Goal: Task Accomplishment & Management: Use online tool/utility

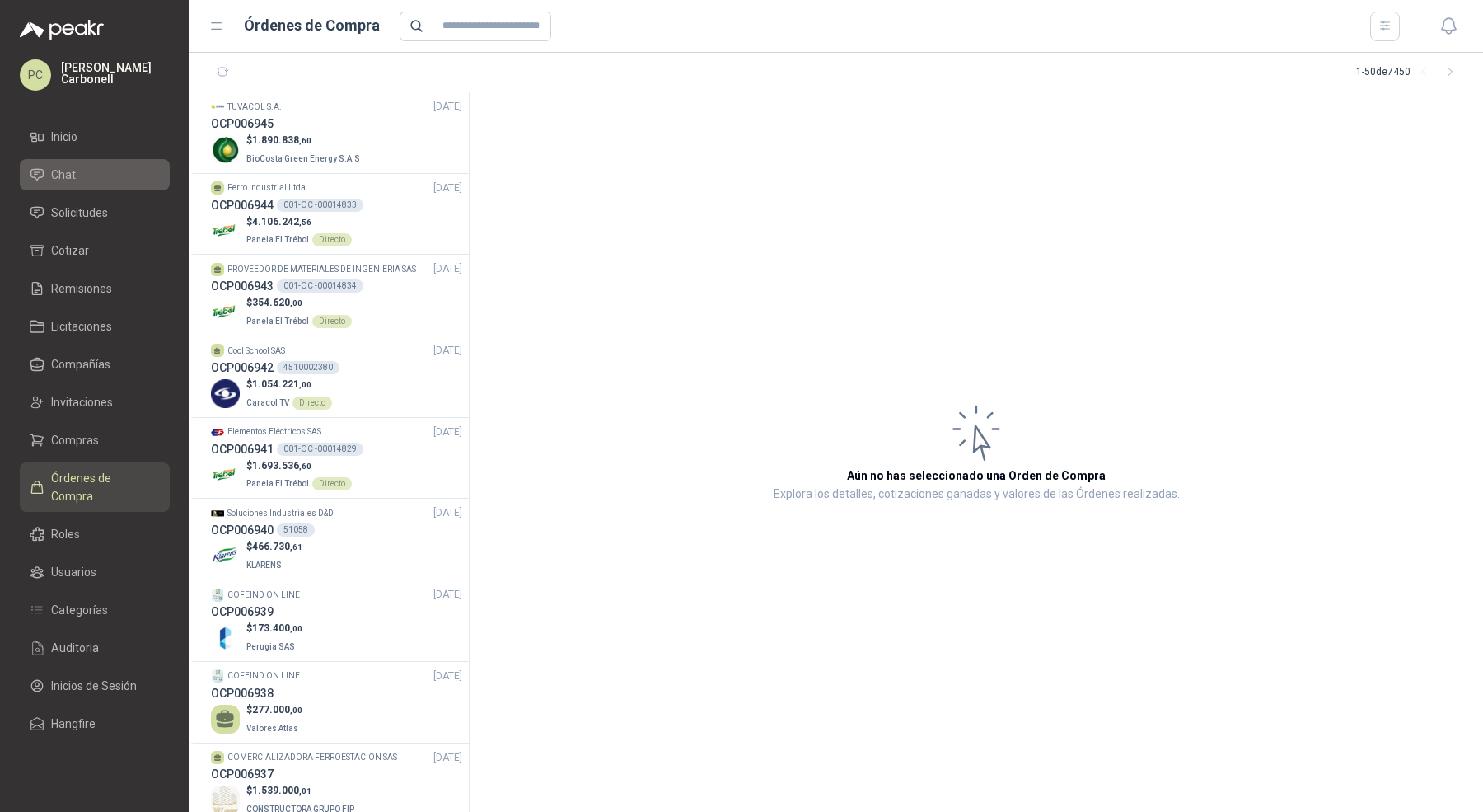
click at [90, 183] on link "Chat" at bounding box center [95, 175] width 150 height 31
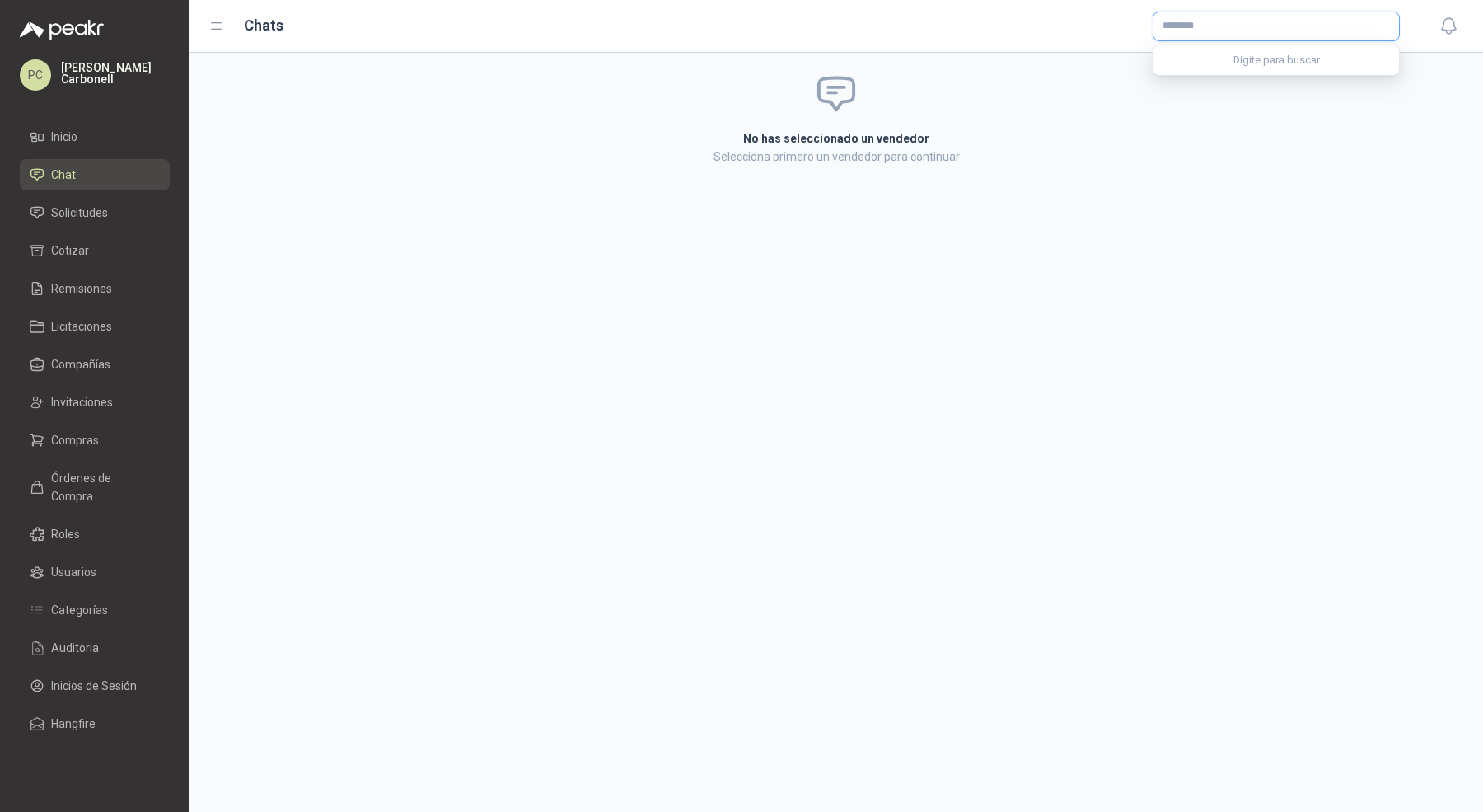
click at [1270, 32] on input "text" at bounding box center [1276, 26] width 245 height 28
click at [1093, 28] on div at bounding box center [852, 26] width 1098 height 29
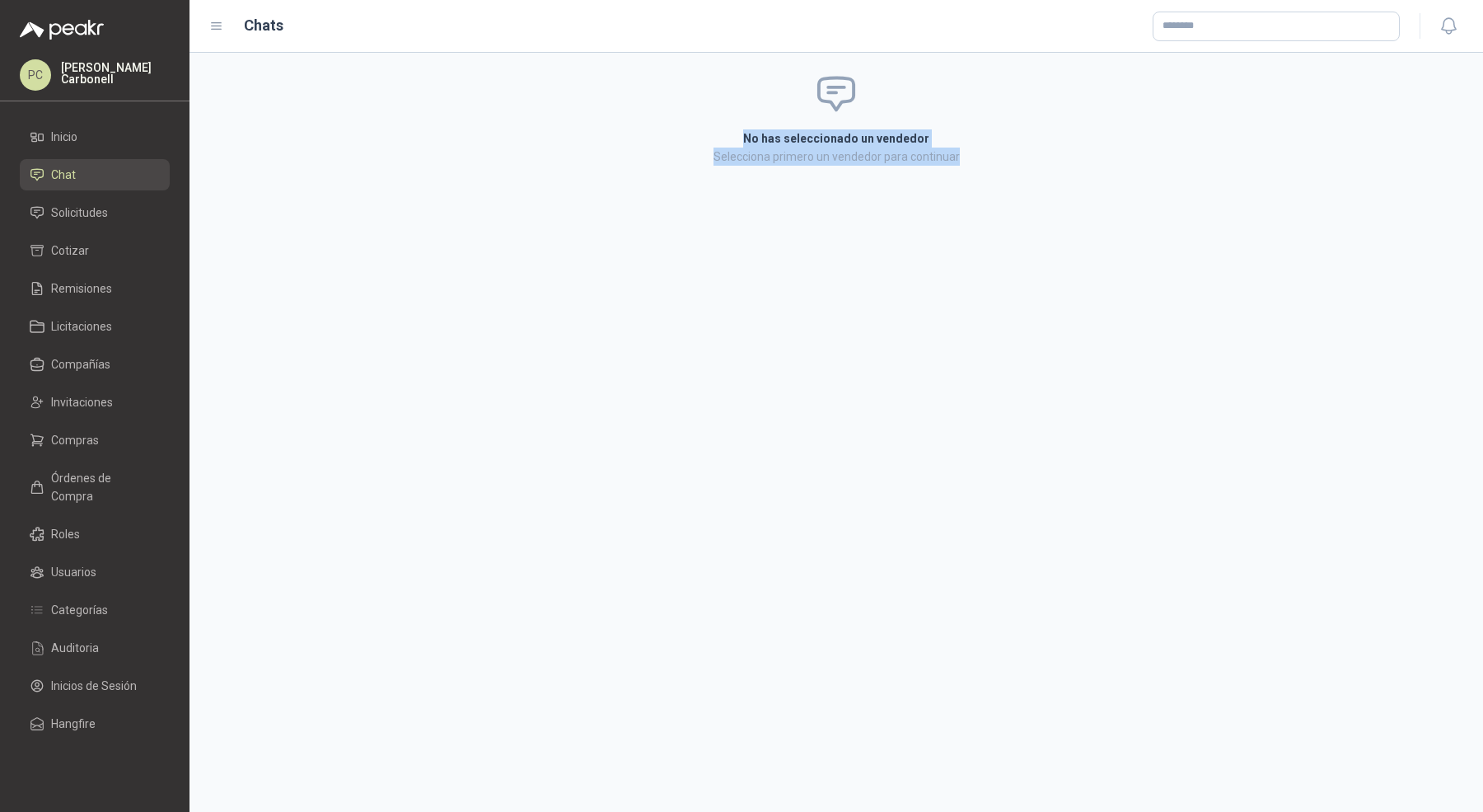
drag, startPoint x: 742, startPoint y: 139, endPoint x: 967, endPoint y: 163, distance: 226.3
click at [967, 164] on main "No has seleccionado un vendedor Selecciona primero un vendedor para continuar" at bounding box center [836, 147] width 575 height 36
click at [967, 163] on p "Selecciona primero un vendedor para continuar" at bounding box center [836, 156] width 575 height 18
drag, startPoint x: 967, startPoint y: 163, endPoint x: 729, endPoint y: 77, distance: 253.1
click at [729, 77] on div "No has seleccionado un vendedor Selecciona primero un vendedor para continuar" at bounding box center [836, 119] width 615 height 133
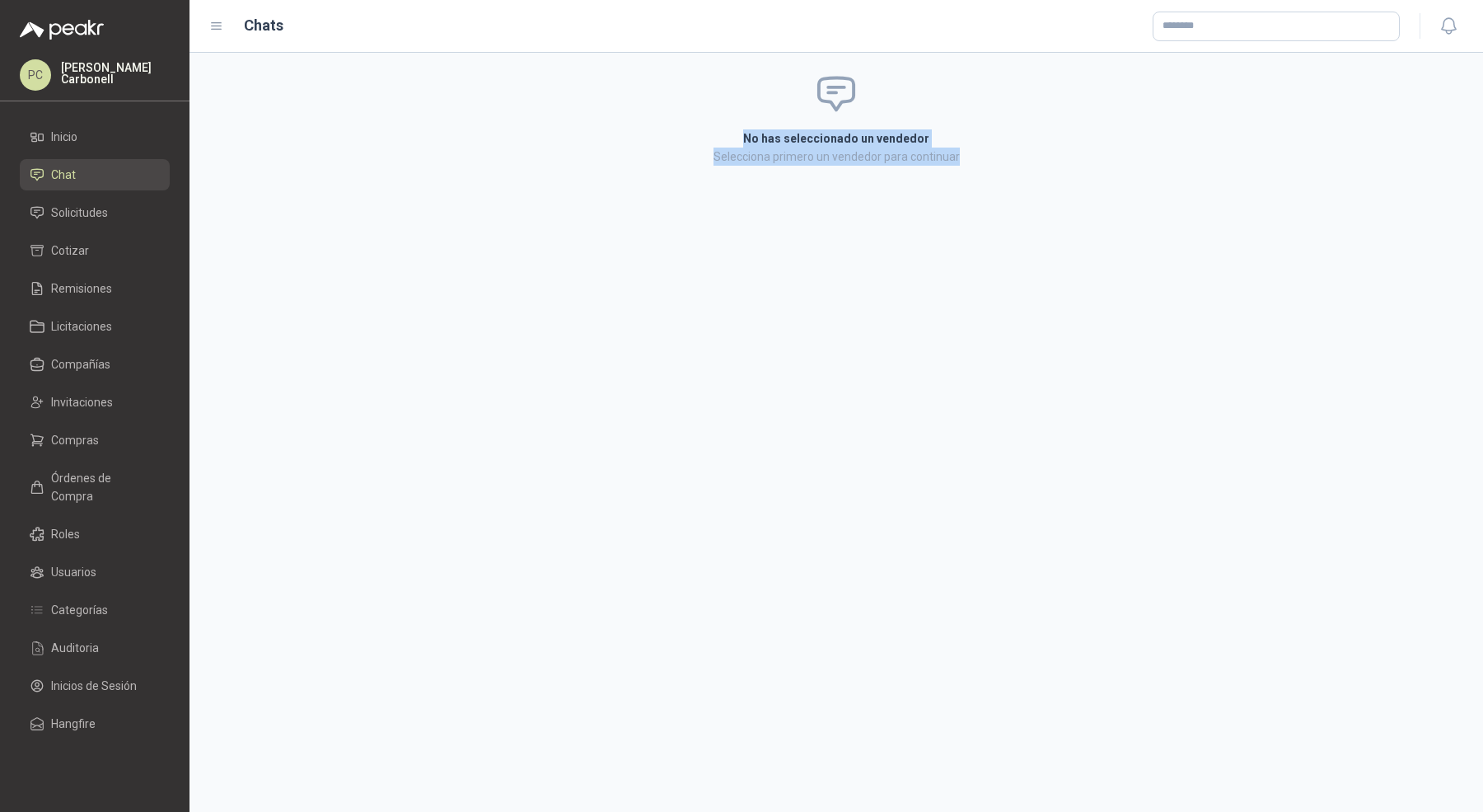
click at [754, 158] on p "Selecciona primero un vendedor para continuar" at bounding box center [836, 156] width 575 height 18
drag, startPoint x: 748, startPoint y: 138, endPoint x: 890, endPoint y: 217, distance: 162.5
click at [890, 217] on div "No has seleccionado un vendedor Selecciona primero un vendedor para continuar" at bounding box center [836, 431] width 1294 height 759
click at [948, 178] on div "No has seleccionado un vendedor Selecciona primero un vendedor para continuar" at bounding box center [836, 119] width 615 height 133
drag, startPoint x: 963, startPoint y: 162, endPoint x: 746, endPoint y: 130, distance: 219.3
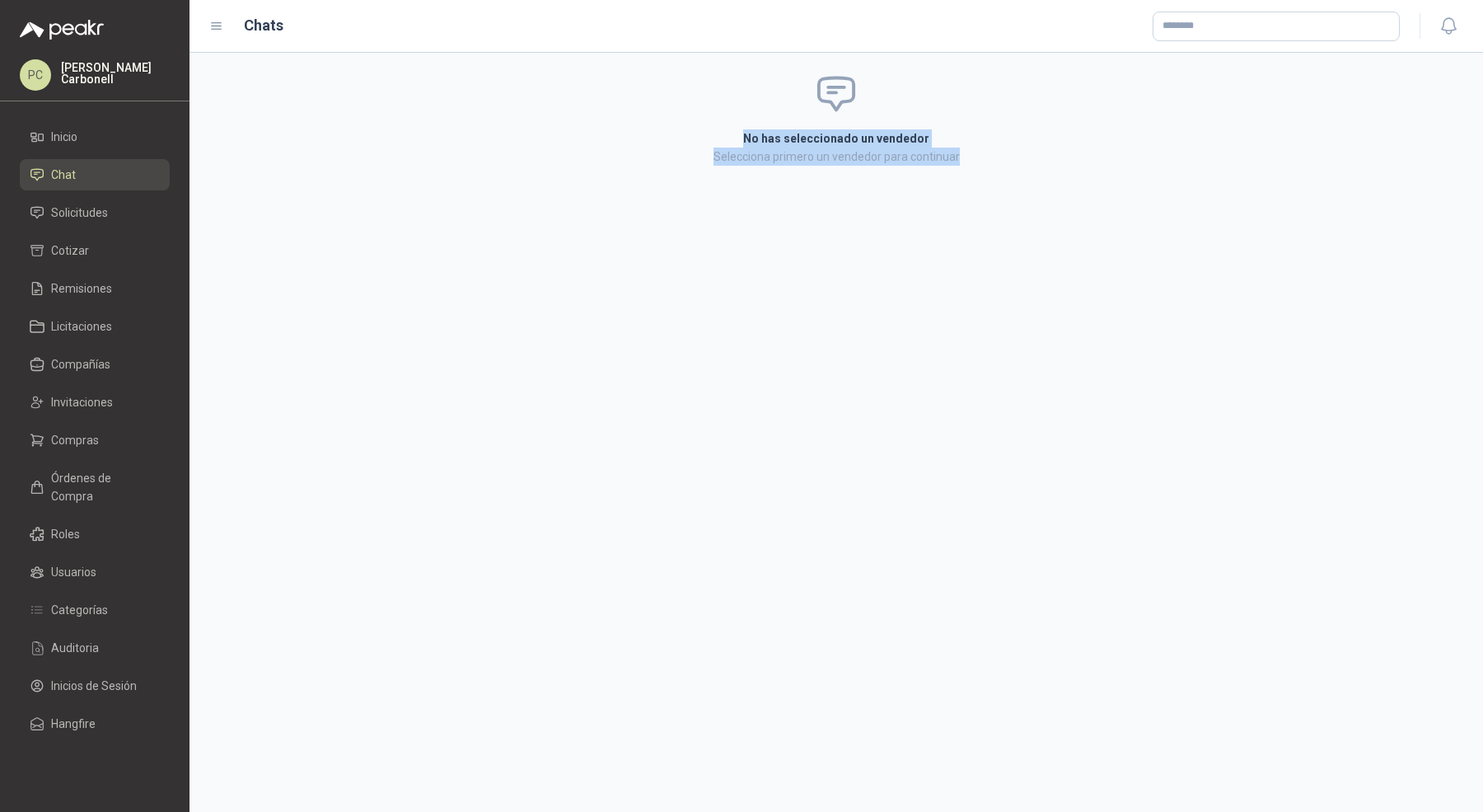
click at [746, 130] on main "No has seleccionado un vendedor Selecciona primero un vendedor para continuar" at bounding box center [836, 147] width 575 height 36
click at [746, 130] on h2 "No has seleccionado un vendedor" at bounding box center [836, 138] width 575 height 18
drag, startPoint x: 746, startPoint y: 130, endPoint x: 952, endPoint y: 166, distance: 209.1
click at [952, 166] on div "No has seleccionado un vendedor Selecciona primero un vendedor para continuar" at bounding box center [836, 119] width 615 height 133
click at [991, 170] on div "No has seleccionado un vendedor Selecciona primero un vendedor para continuar" at bounding box center [836, 119] width 615 height 133
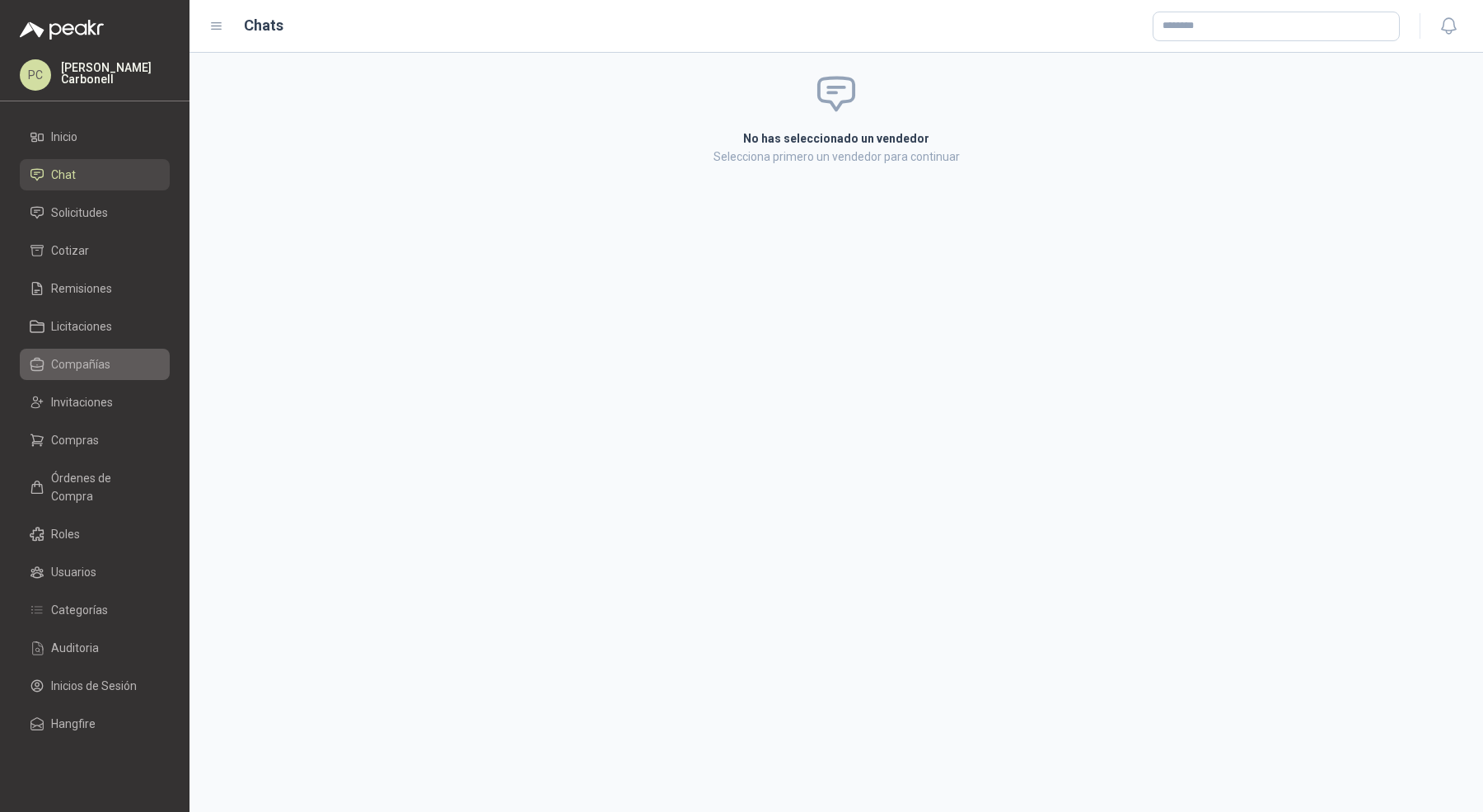
click at [105, 372] on span "Compañías" at bounding box center [80, 363] width 59 height 18
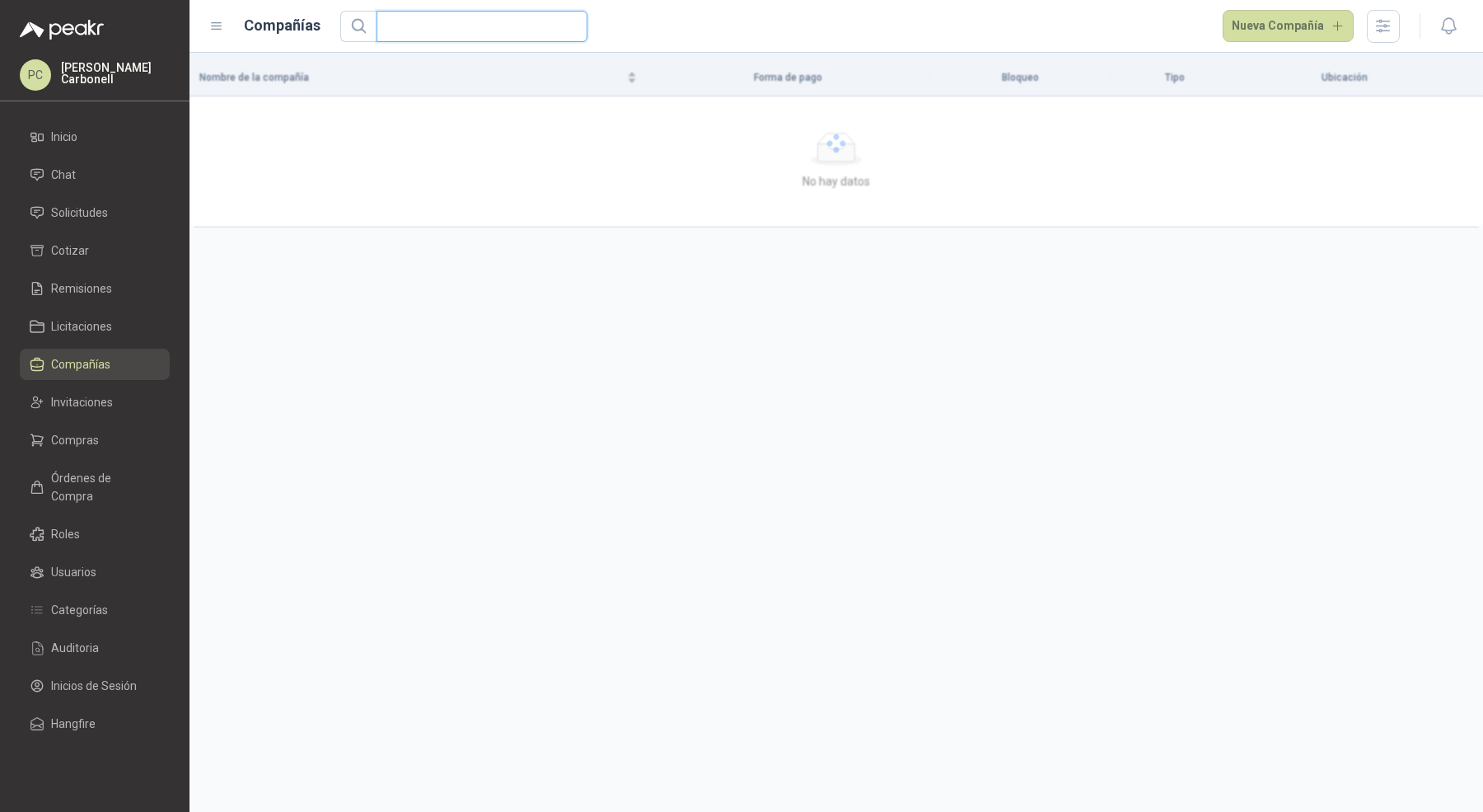
click at [451, 23] on input "text" at bounding box center [475, 26] width 178 height 29
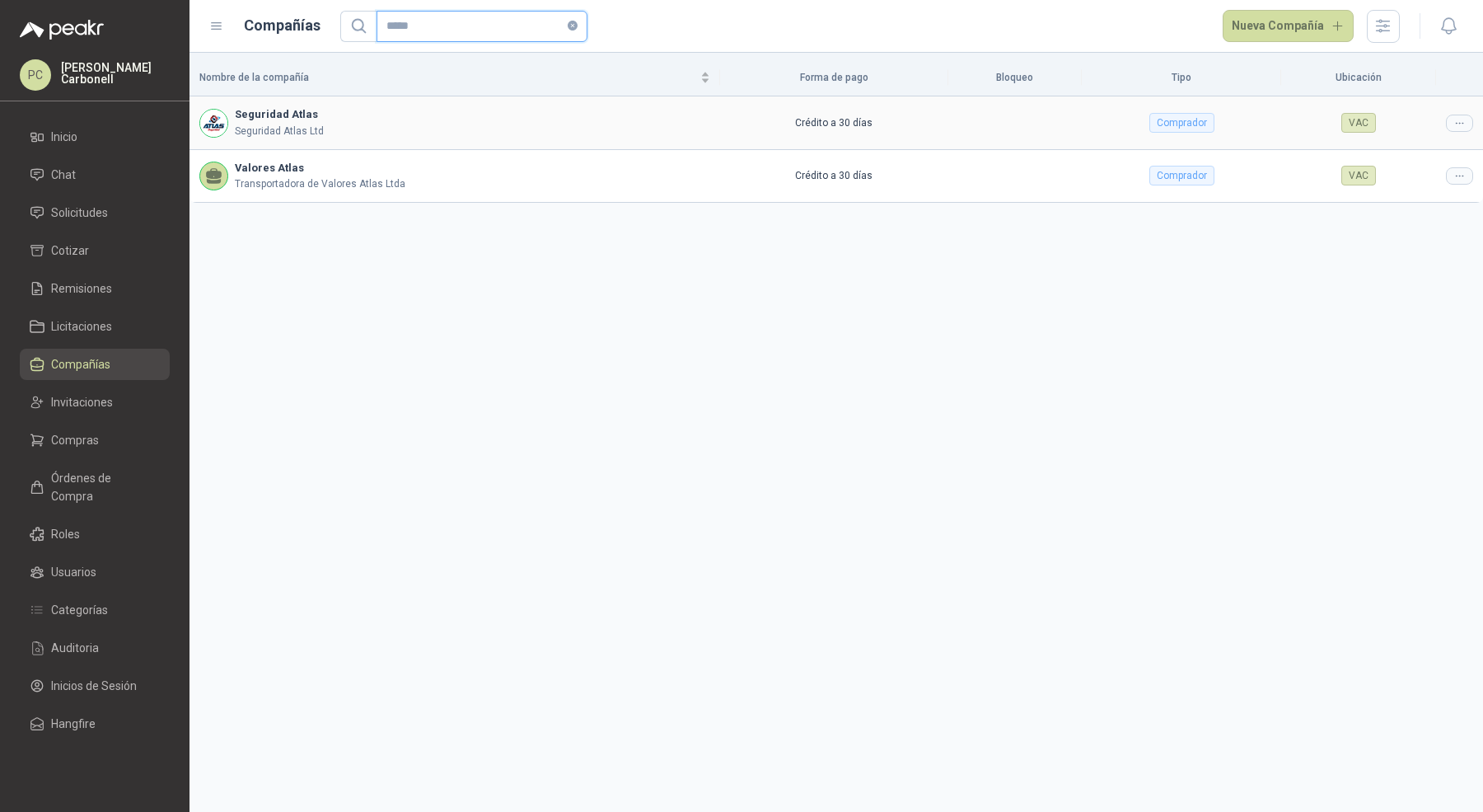
type input "*****"
click at [1455, 115] on div at bounding box center [1460, 123] width 28 height 17
click at [1410, 142] on td "VAC" at bounding box center [1359, 122] width 155 height 53
click at [1461, 117] on icon at bounding box center [1460, 123] width 12 height 12
click at [1450, 153] on span "Editar compañía" at bounding box center [1418, 151] width 85 height 18
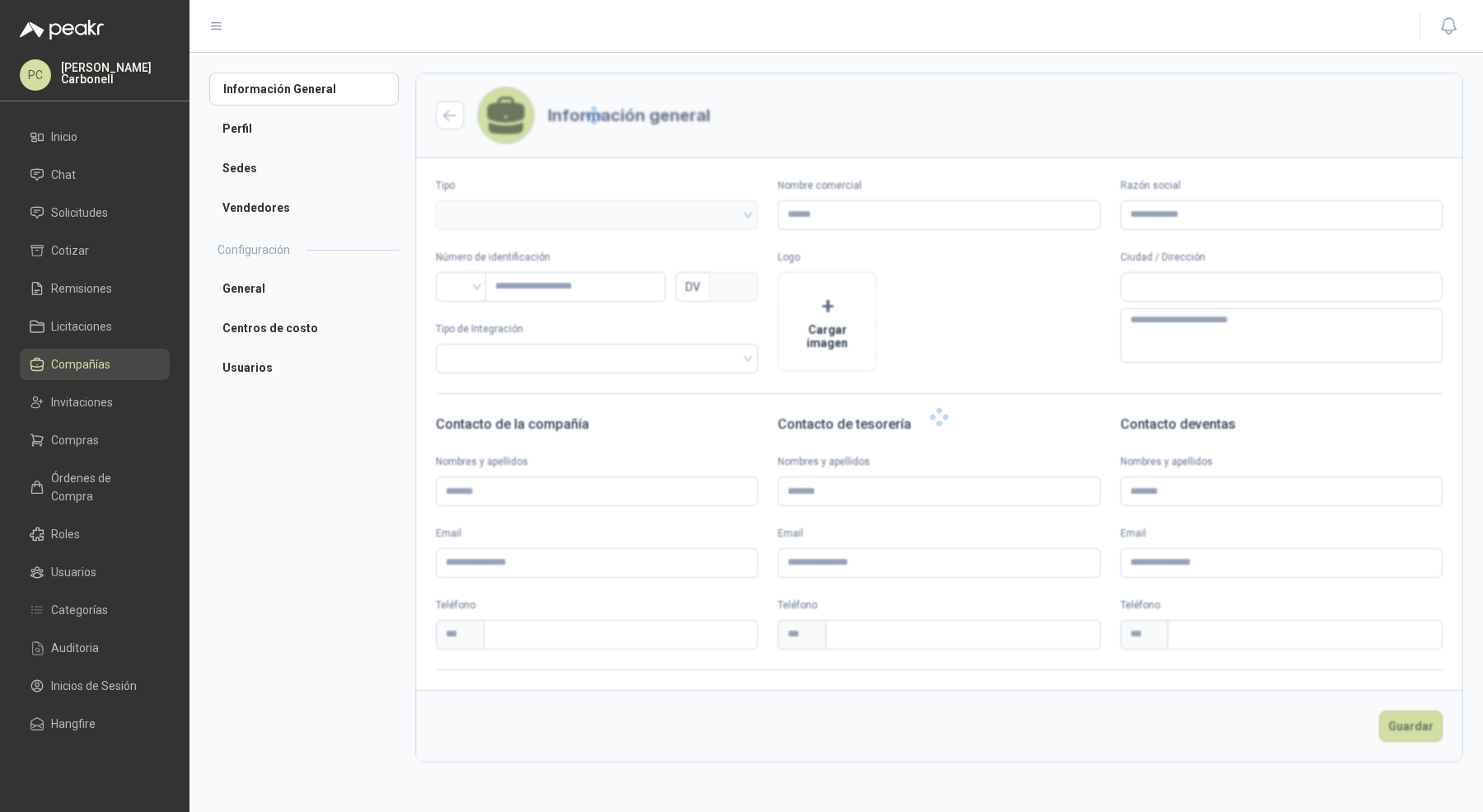
type input "**********"
type input "*********"
type input "*"
type textarea "**********"
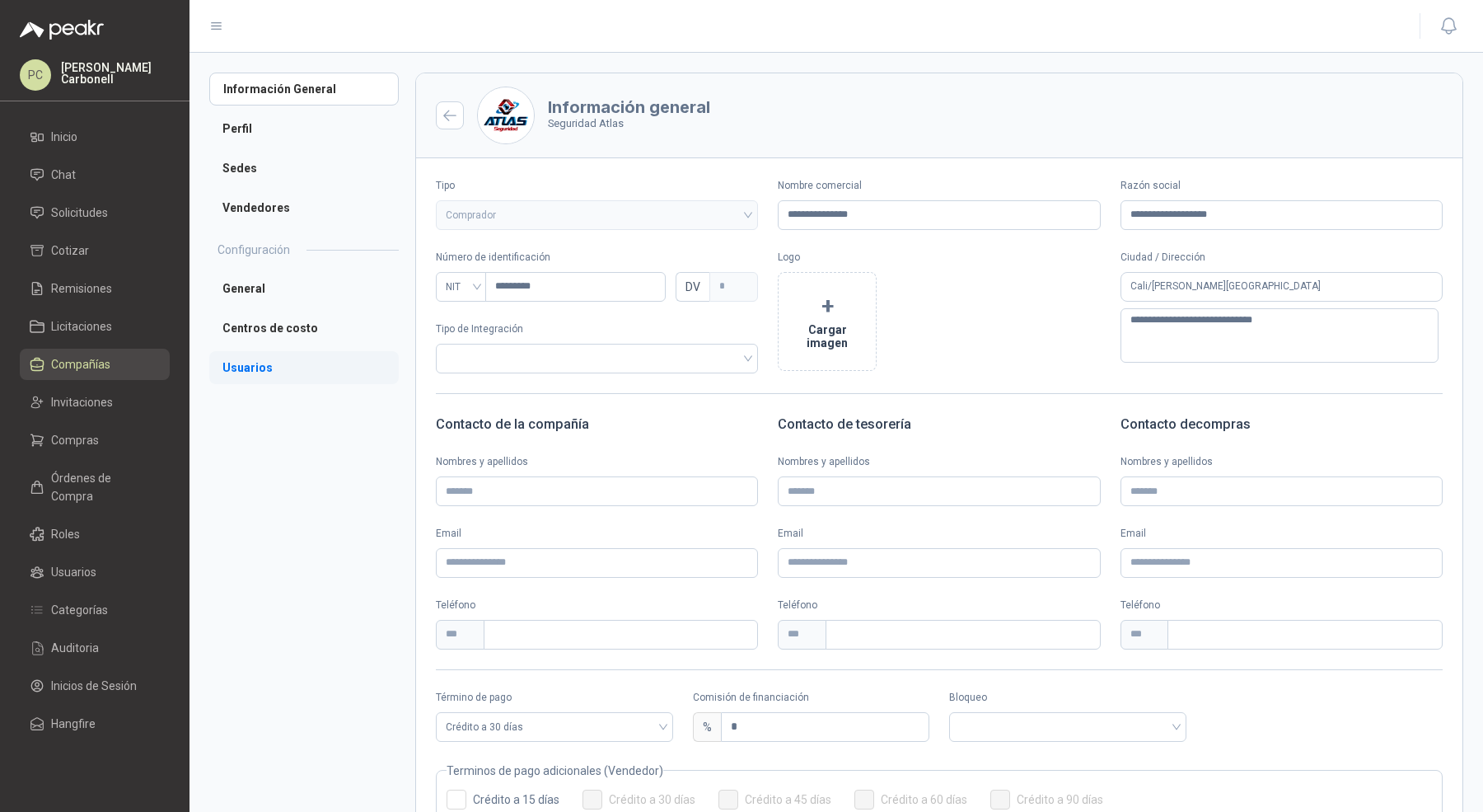
click at [236, 362] on li "Usuarios" at bounding box center [304, 368] width 189 height 33
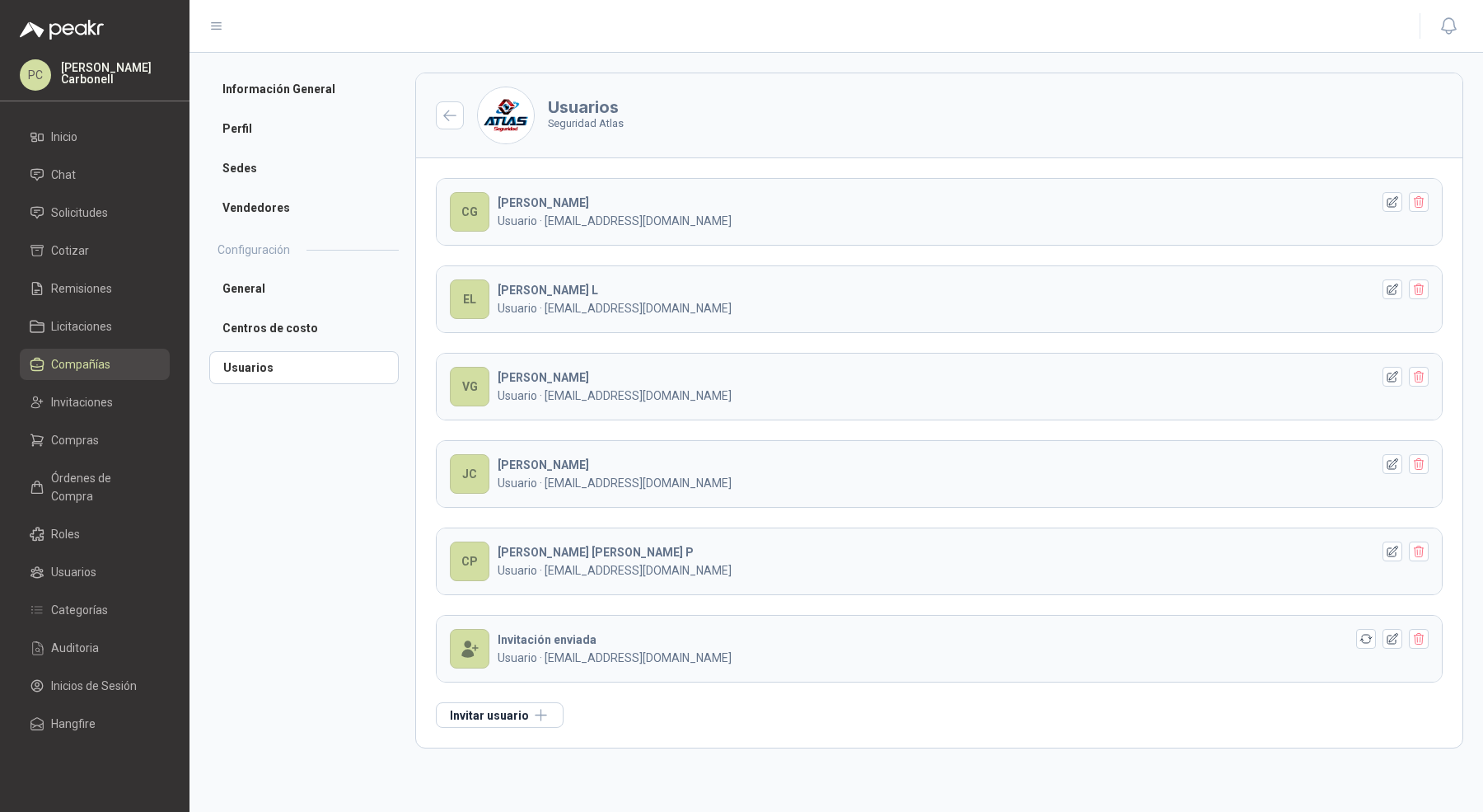
click at [552, 648] on p "Usuario · [EMAIL_ADDRESS][DOMAIN_NAME]" at bounding box center [934, 657] width 873 height 18
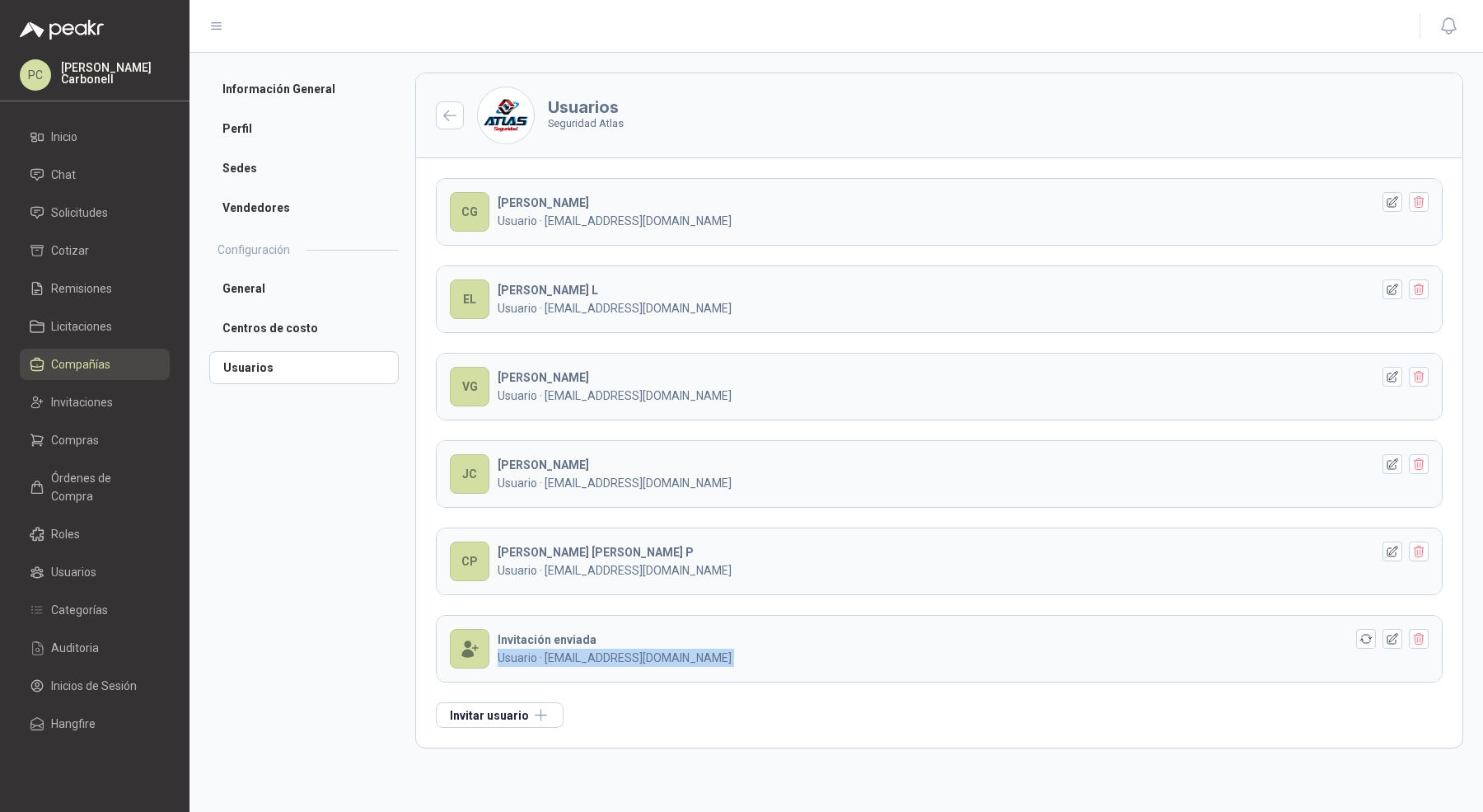
click at [552, 648] on p "Usuario · [EMAIL_ADDRESS][DOMAIN_NAME]" at bounding box center [934, 657] width 873 height 18
click at [568, 649] on p "Usuario · [EMAIL_ADDRESS][DOMAIN_NAME]" at bounding box center [934, 657] width 873 height 18
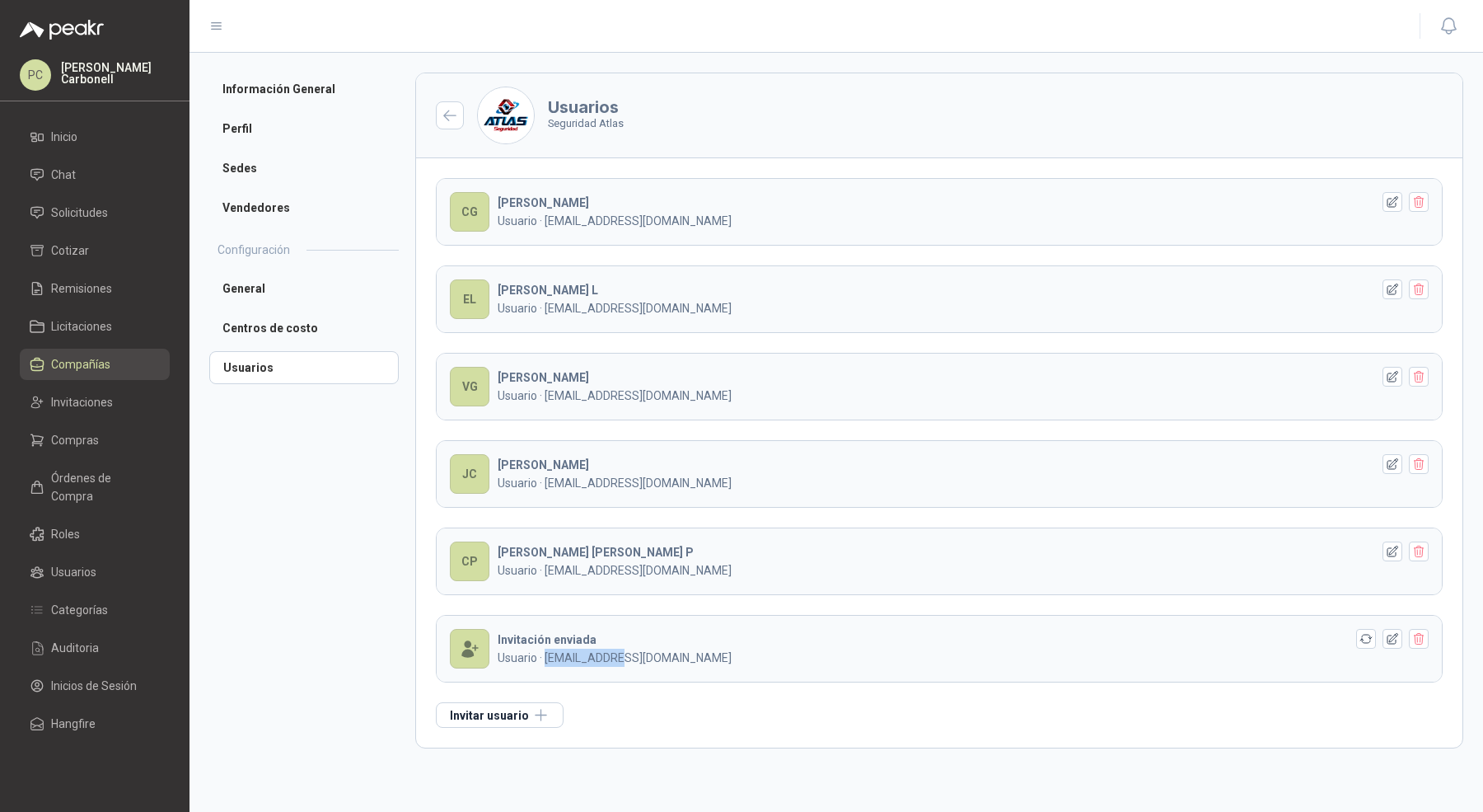
click at [568, 649] on p "Usuario · [EMAIL_ADDRESS][DOMAIN_NAME]" at bounding box center [934, 657] width 873 height 18
click at [568, 648] on p "Usuario · [EMAIL_ADDRESS][DOMAIN_NAME]" at bounding box center [934, 657] width 873 height 18
drag, startPoint x: 546, startPoint y: 655, endPoint x: 680, endPoint y: 655, distance: 134.0
click at [680, 655] on p "Usuario · [EMAIL_ADDRESS][DOMAIN_NAME]" at bounding box center [934, 657] width 873 height 18
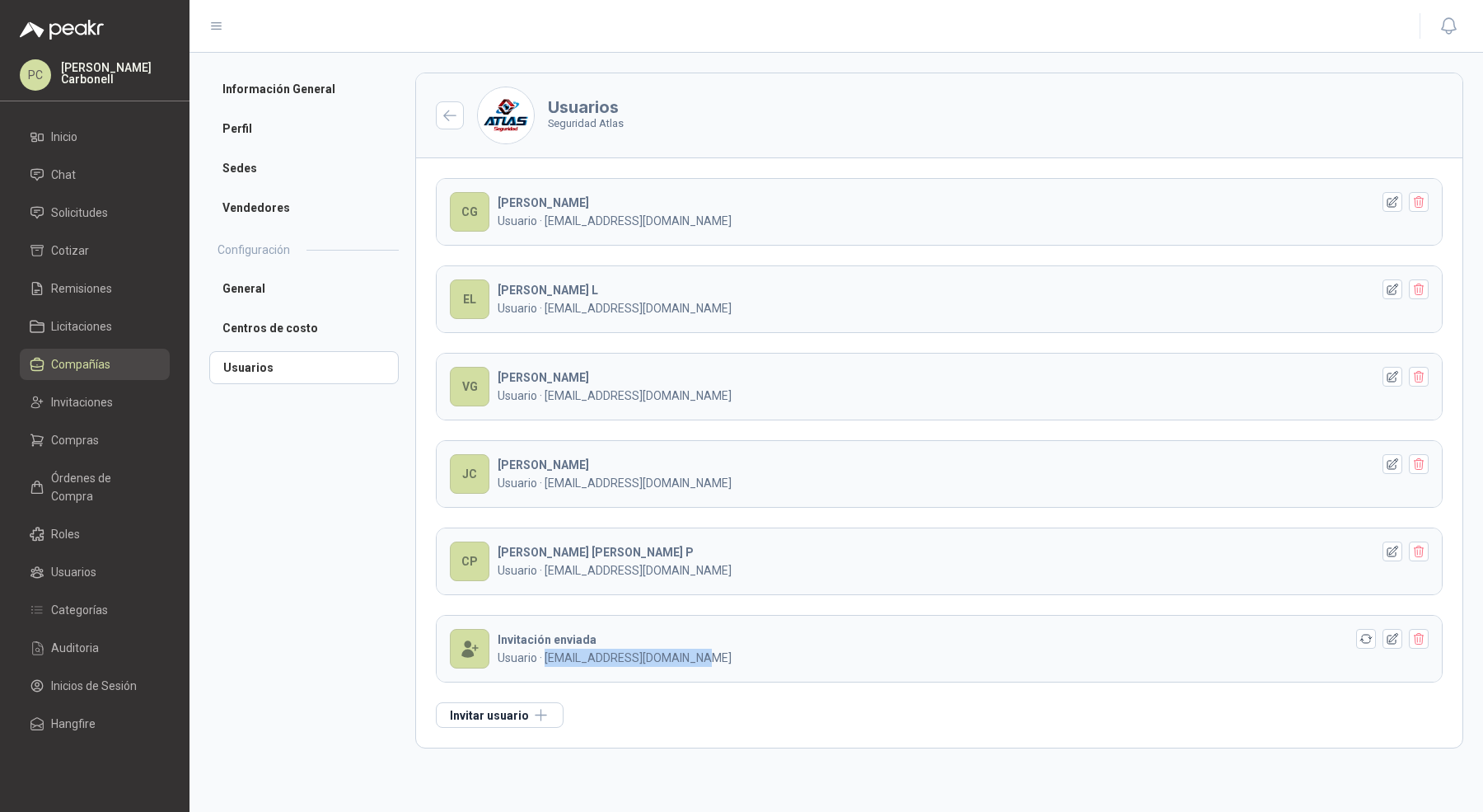
copy p "[EMAIL_ADDRESS][DOMAIN_NAME]"
click at [127, 477] on span "Órdenes de Compra" at bounding box center [102, 487] width 103 height 36
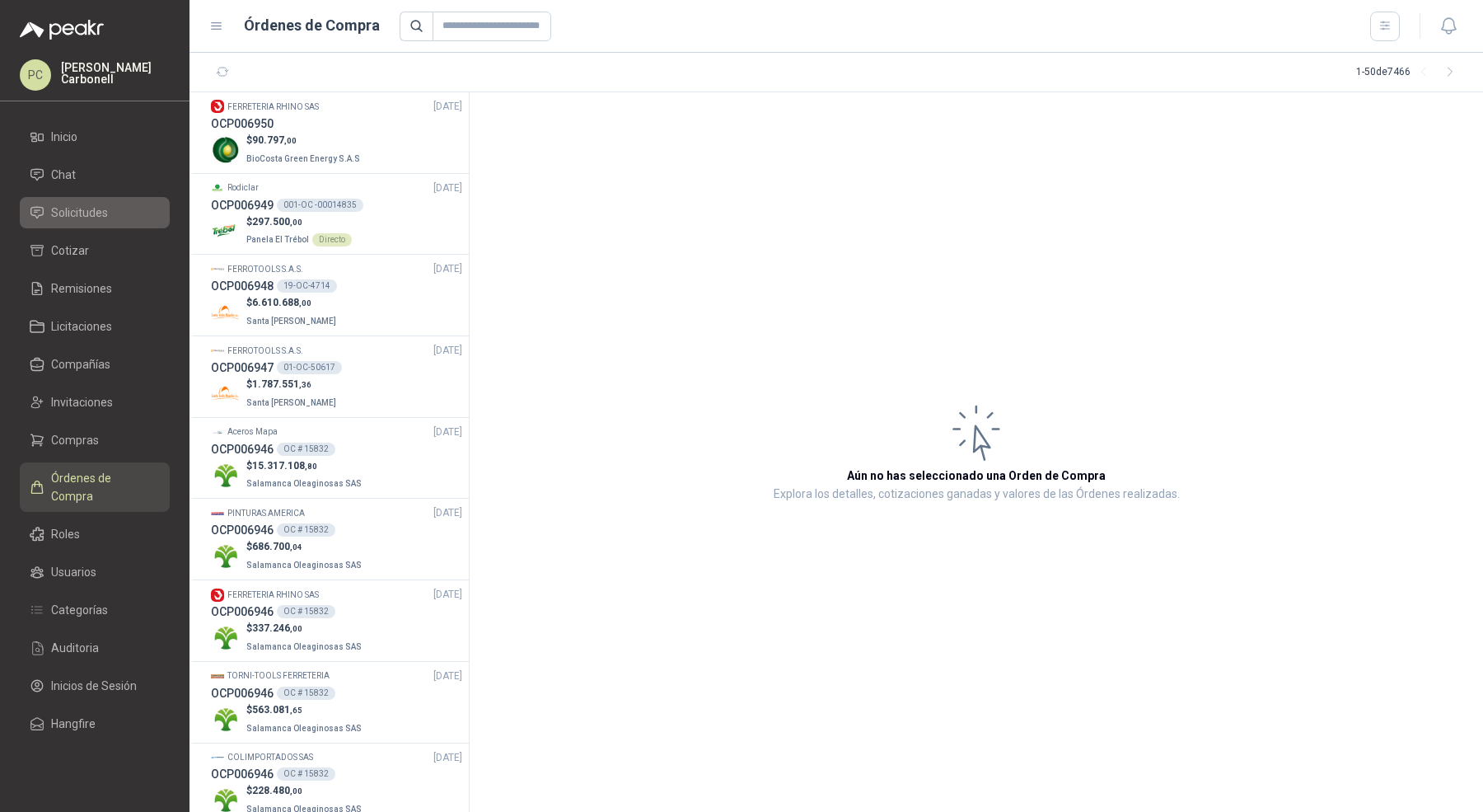
click at [123, 208] on li "Solicitudes" at bounding box center [94, 212] width 130 height 18
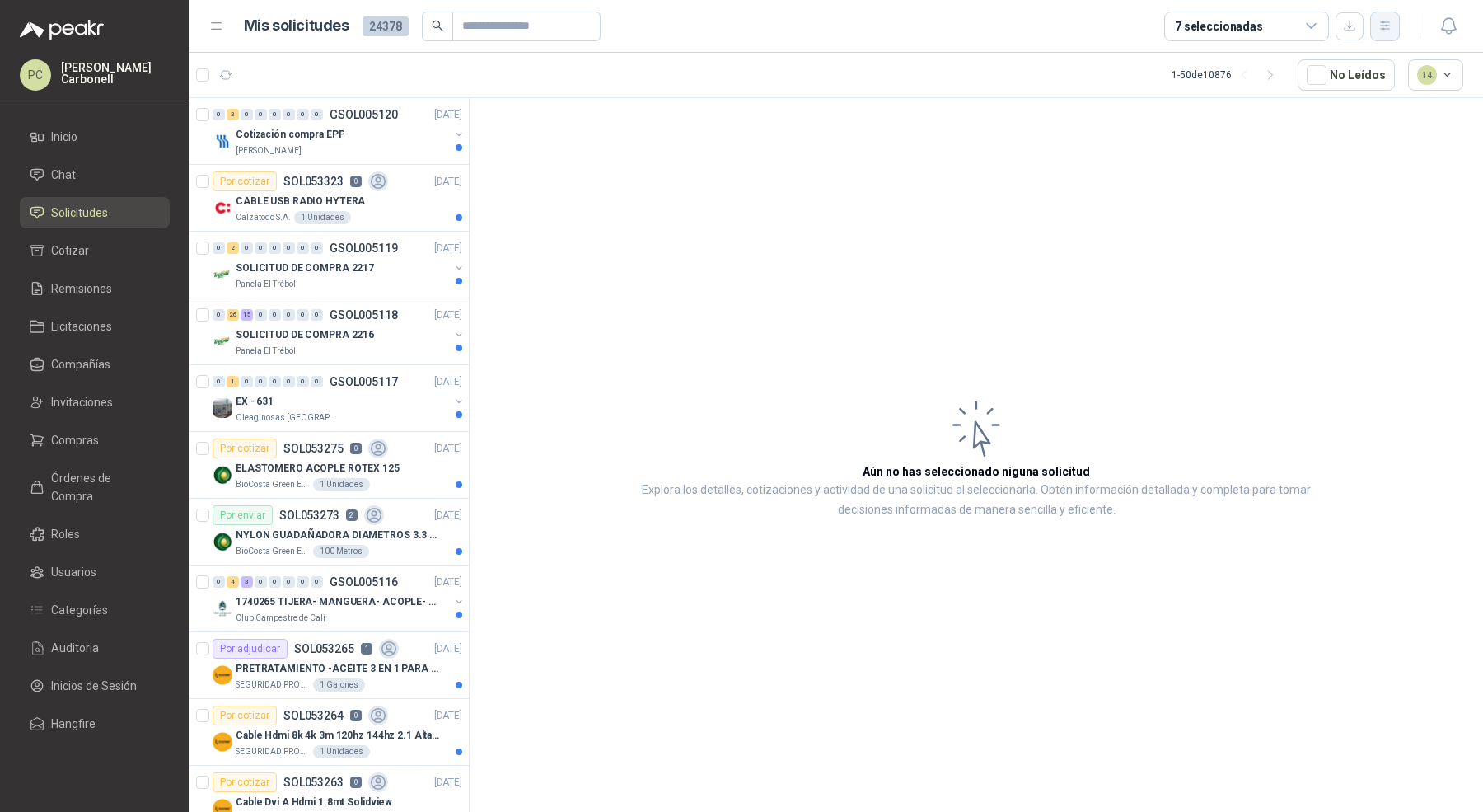
click at [1390, 22] on icon "button" at bounding box center [1386, 26] width 14 height 14
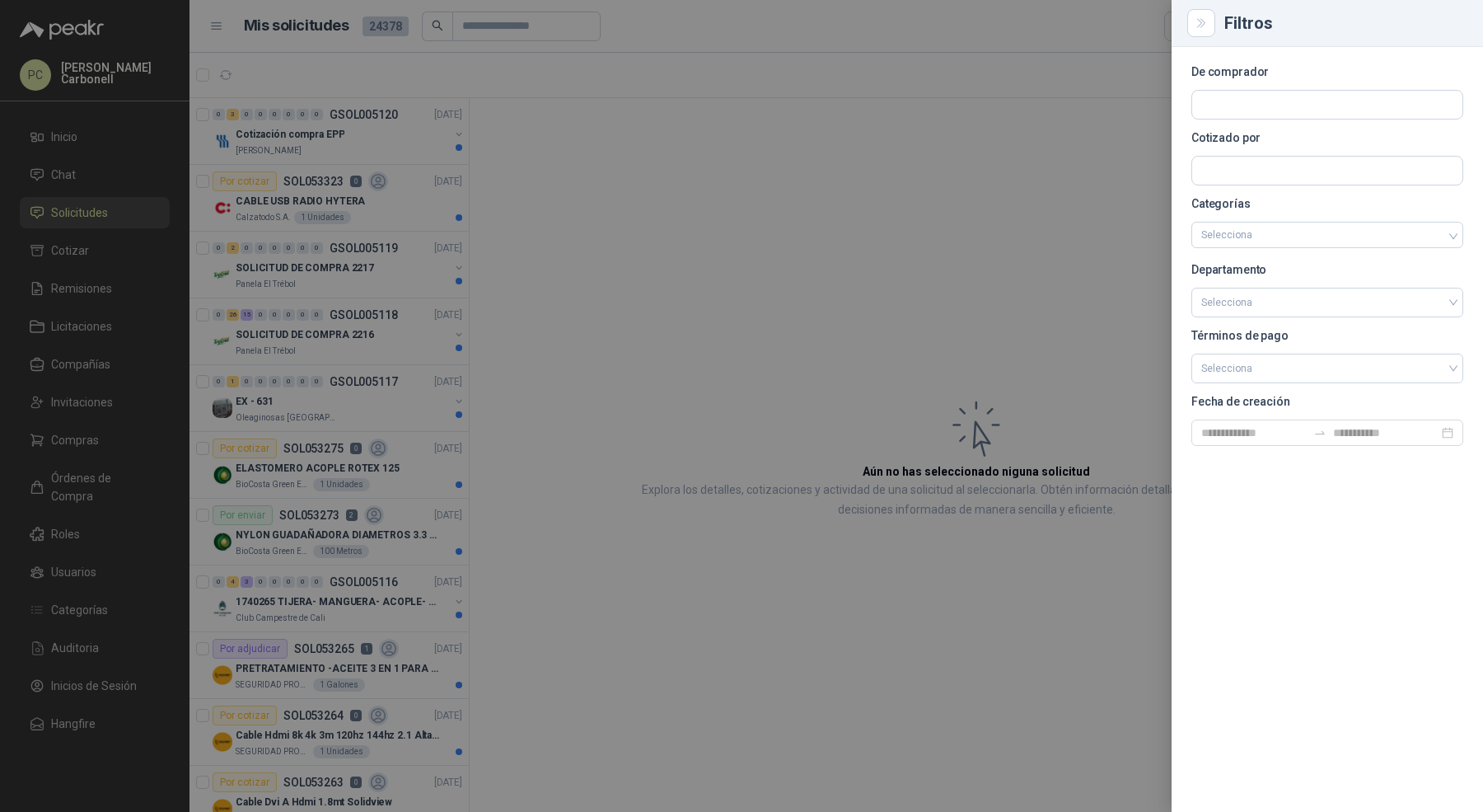
click at [1313, 84] on section "De comprador Cotizado por Categorías Selecciona Departamento Selecciona Término…" at bounding box center [1328, 257] width 272 height 379
click at [1298, 103] on input "text" at bounding box center [1328, 104] width 270 height 28
type input "****"
click at [1267, 145] on span "NIT : 805030849" at bounding box center [1260, 149] width 59 height 9
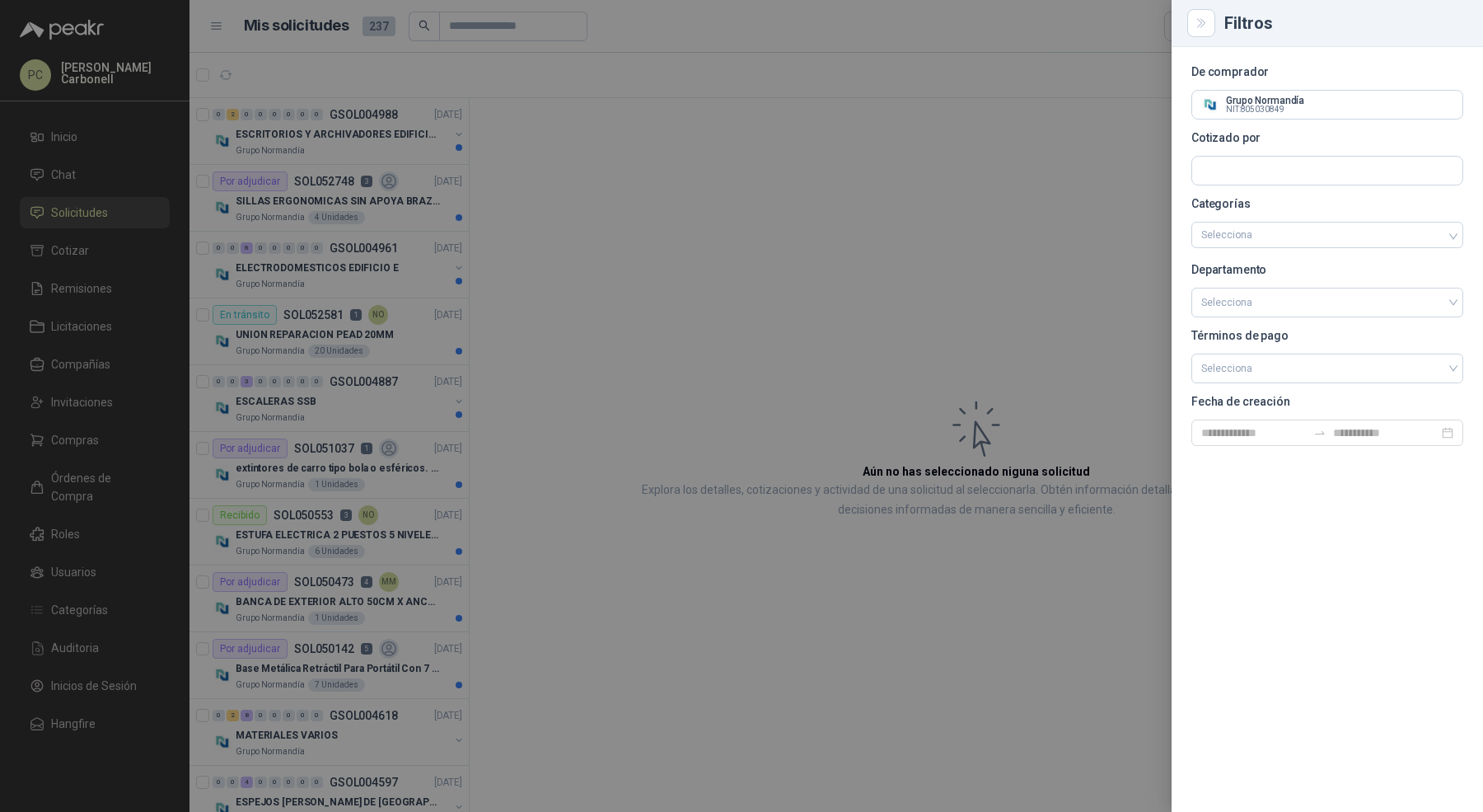
click at [512, 403] on div at bounding box center [742, 406] width 1483 height 812
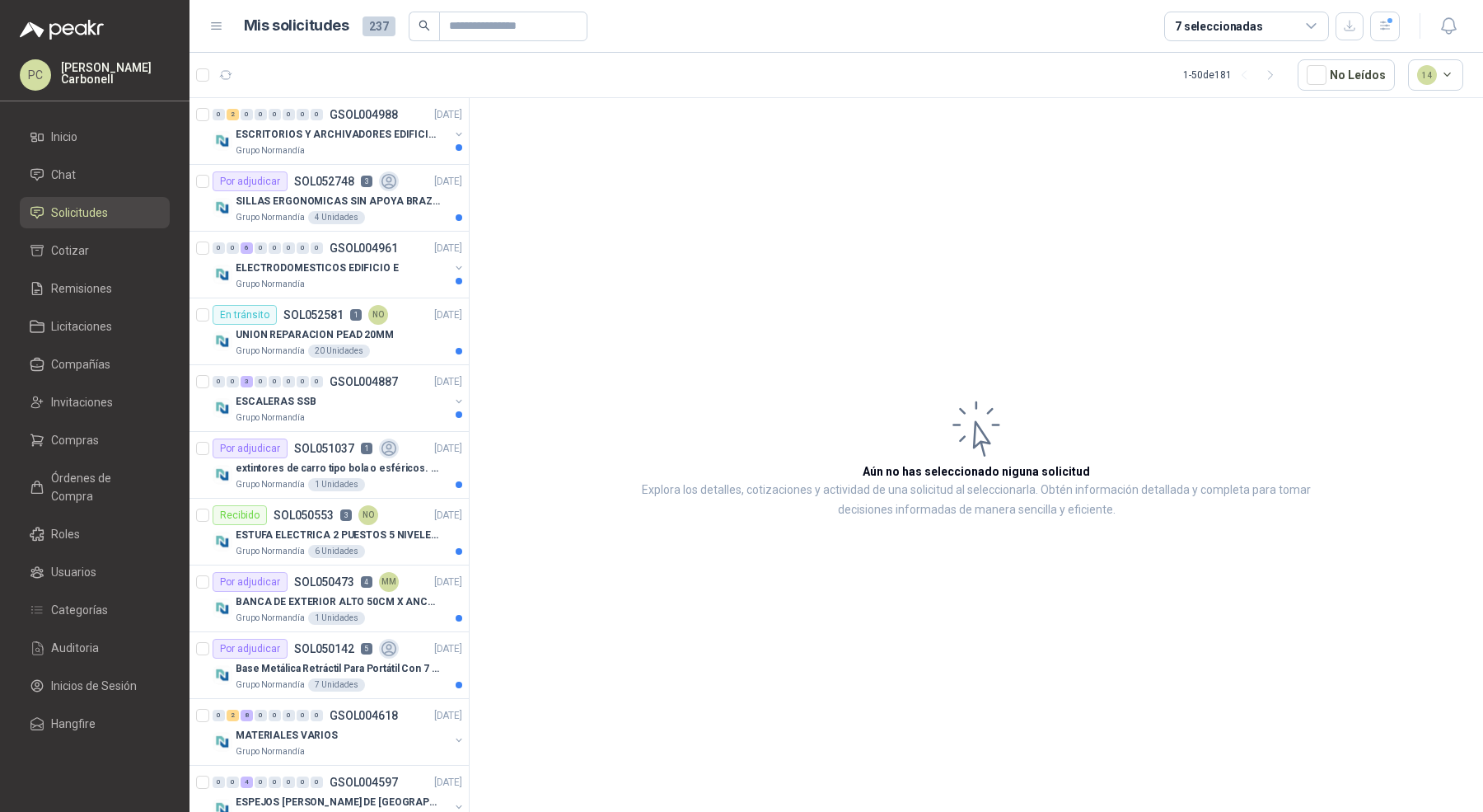
click at [1231, 19] on div "7 seleccionadas" at bounding box center [1219, 26] width 88 height 18
click at [695, 521] on article "Aún no has seleccionado niguna solicitud Explora los detalles, cotizaciones y a…" at bounding box center [976, 457] width 1014 height 719
